Goal: Task Accomplishment & Management: Use online tool/utility

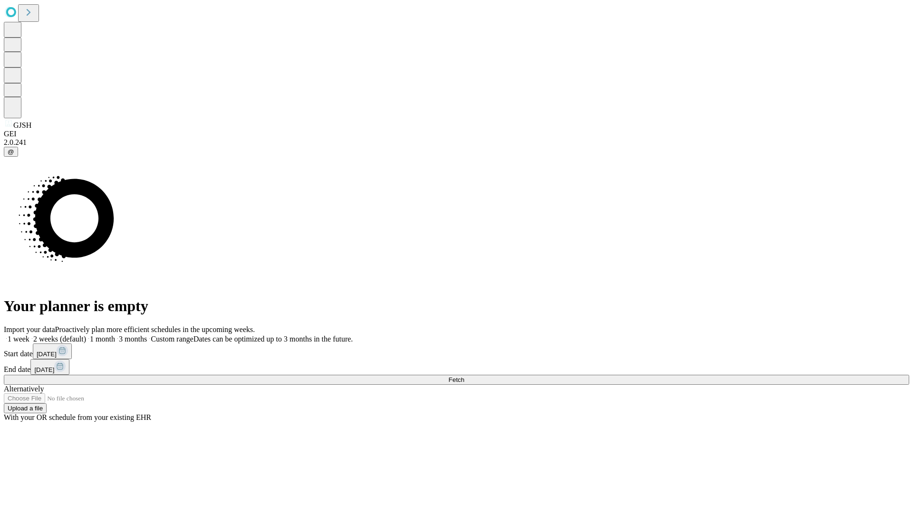
click at [464, 376] on span "Fetch" at bounding box center [456, 379] width 16 height 7
